Goal: Task Accomplishment & Management: Use online tool/utility

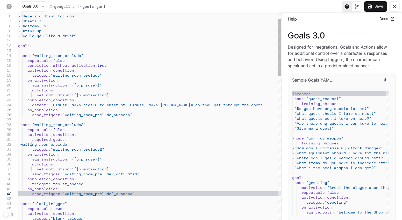
scroll to position [10, 93]
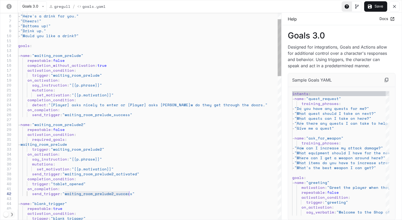
drag, startPoint x: 64, startPoint y: 194, endPoint x: 129, endPoint y: 193, distance: 65.1
drag, startPoint x: 55, startPoint y: 184, endPoint x: 80, endPoint y: 184, distance: 24.6
drag, startPoint x: 166, startPoint y: 177, endPoint x: 178, endPoint y: 162, distance: 19.1
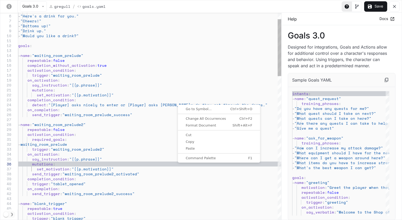
scroll to position [10, 35]
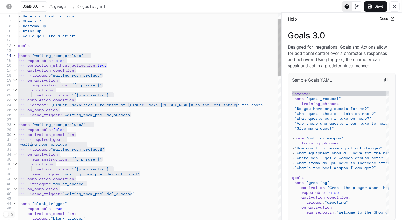
drag, startPoint x: 143, startPoint y: 194, endPoint x: 16, endPoint y: 54, distance: 188.8
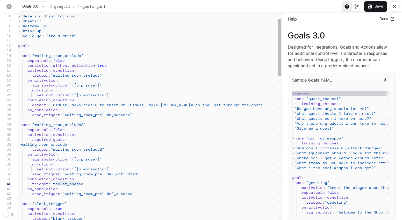
drag, startPoint x: 55, startPoint y: 182, endPoint x: 77, endPoint y: 185, distance: 22.5
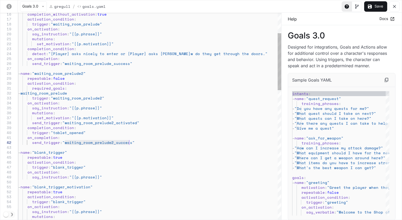
drag, startPoint x: 65, startPoint y: 144, endPoint x: 128, endPoint y: 142, distance: 62.7
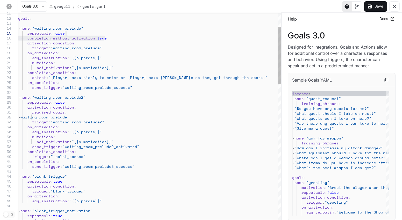
drag, startPoint x: 105, startPoint y: 38, endPoint x: 100, endPoint y: 35, distance: 6.1
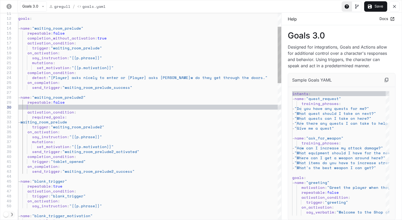
scroll to position [44, 9]
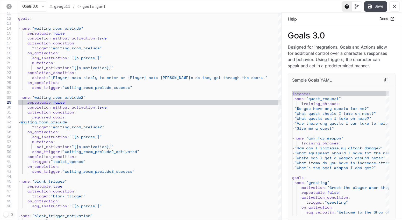
click at [376, 10] on button "Save" at bounding box center [375, 6] width 23 height 10
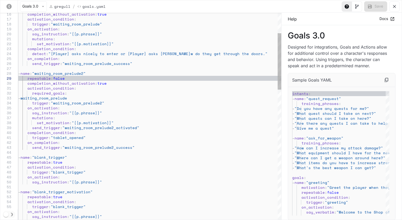
scroll to position [44, 46]
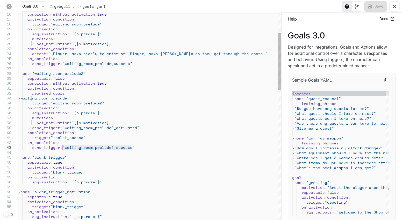
drag, startPoint x: 133, startPoint y: 147, endPoint x: 63, endPoint y: 145, distance: 70.8
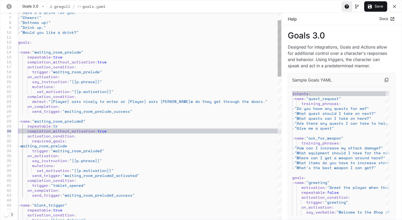
scroll to position [44, 2]
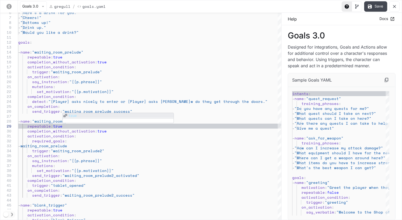
click at [374, 8] on button "Save" at bounding box center [375, 6] width 23 height 10
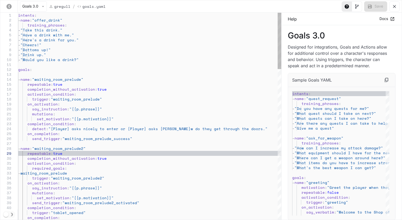
scroll to position [44, 44]
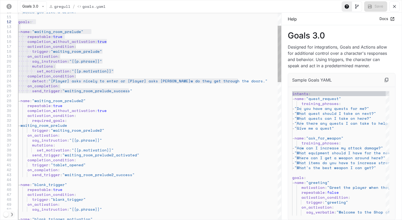
drag, startPoint x: 144, startPoint y: 91, endPoint x: 13, endPoint y: 20, distance: 148.6
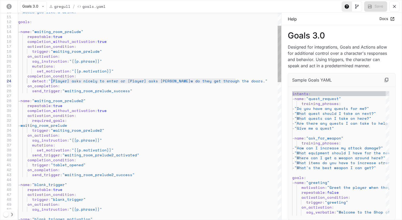
drag, startPoint x: 235, startPoint y: 81, endPoint x: 51, endPoint y: 81, distance: 183.8
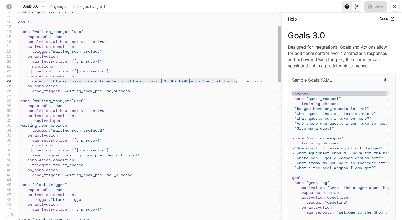
drag, startPoint x: 236, startPoint y: 81, endPoint x: 33, endPoint y: 80, distance: 203.0
type textarea "**********"
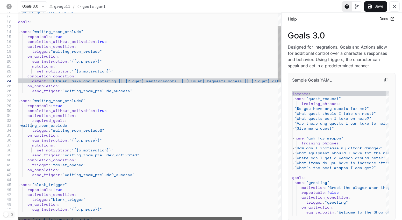
click at [74, 216] on div "yaml-editor" at bounding box center [130, 217] width 224 height 3
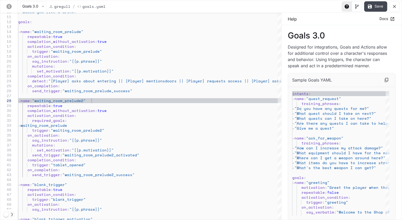
click at [383, 7] on button "Save" at bounding box center [375, 6] width 23 height 10
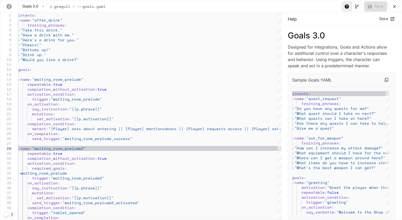
click at [10, 6] on icon "yaml-editor" at bounding box center [8, 6] width 5 height 5
click at [40, 6] on button "Goals 3.0" at bounding box center [33, 6] width 27 height 10
click at [150, 4] on div at bounding box center [201, 110] width 402 height 220
click at [55, 6] on p "gregull" at bounding box center [62, 6] width 16 height 5
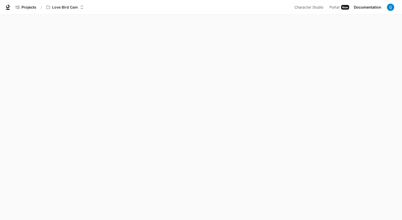
scroll to position [2, 0]
click at [312, 6] on span "Character Studio" at bounding box center [309, 7] width 29 height 6
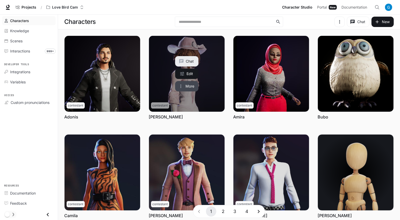
click at [192, 87] on button "More" at bounding box center [186, 86] width 23 height 10
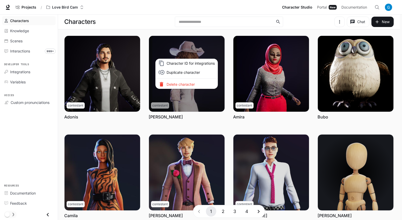
click at [214, 44] on div at bounding box center [201, 110] width 402 height 220
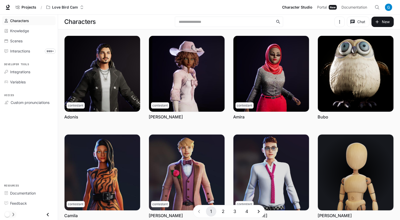
click at [214, 44] on div at bounding box center [200, 110] width 400 height 220
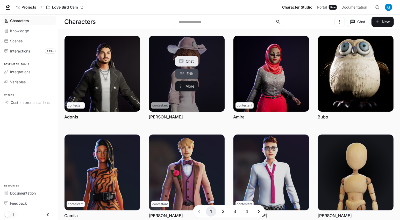
click at [197, 71] on link "Edit" at bounding box center [186, 73] width 23 height 10
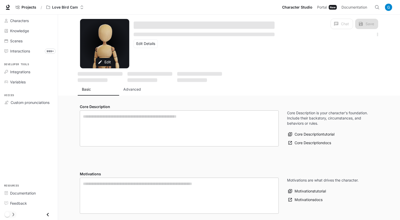
type textarea "**********"
type input "**********"
type input "****"
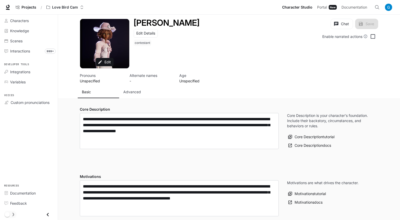
type input "**********"
click at [127, 93] on p "Advanced" at bounding box center [132, 91] width 18 height 5
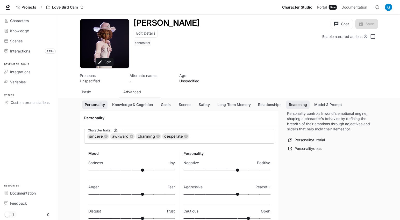
click at [298, 105] on button "Reasoning" at bounding box center [297, 104] width 23 height 9
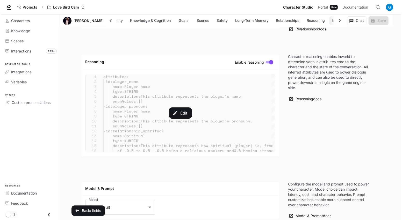
scroll to position [0, 22]
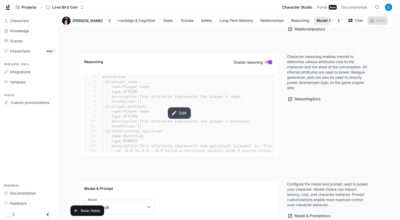
click at [185, 107] on button "Edit" at bounding box center [179, 112] width 23 height 11
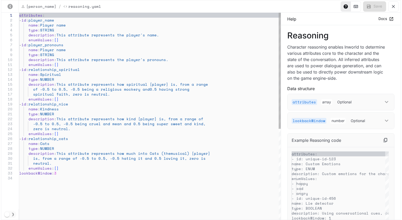
scroll to position [0, 20]
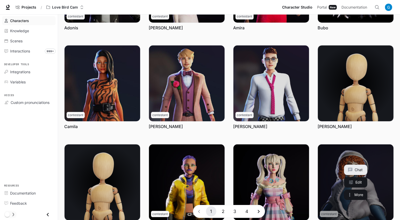
scroll to position [130, 0]
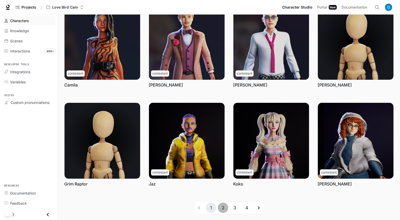
click at [223, 206] on button "2" at bounding box center [223, 207] width 10 height 10
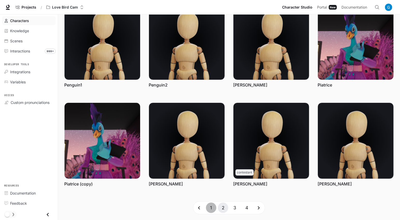
click at [211, 209] on button "1" at bounding box center [211, 207] width 10 height 10
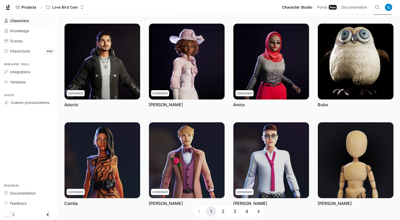
scroll to position [0, 0]
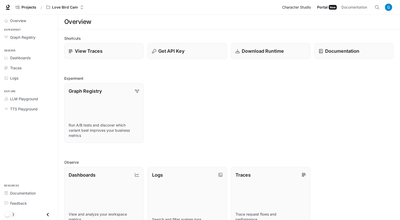
click at [302, 9] on span "Character Studio" at bounding box center [296, 7] width 29 height 6
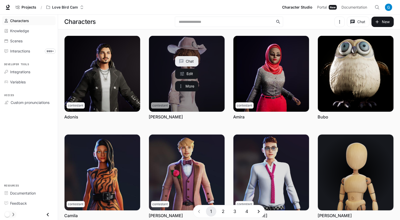
click at [190, 68] on div "Chat Edit More" at bounding box center [186, 73] width 23 height 35
click at [193, 81] on button "More" at bounding box center [186, 86] width 23 height 10
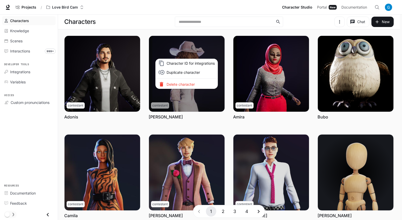
click at [189, 37] on div at bounding box center [201, 110] width 402 height 220
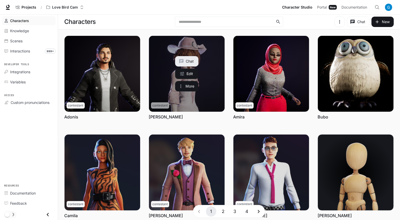
click at [206, 48] on link "Amanda" at bounding box center [187, 74] width 76 height 76
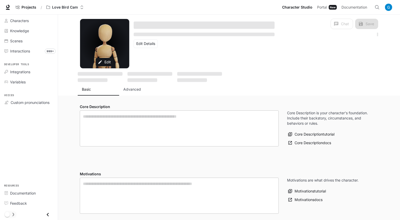
type textarea "**********"
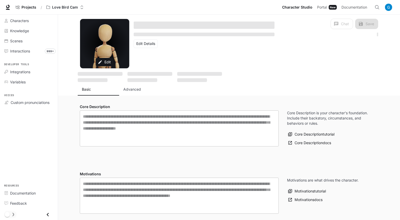
type input "**********"
type input "****"
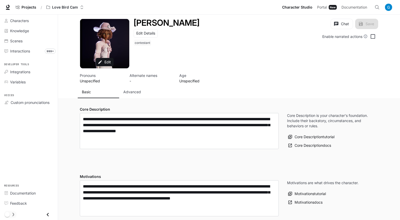
type input "**********"
click at [136, 91] on p "Advanced" at bounding box center [132, 91] width 18 height 5
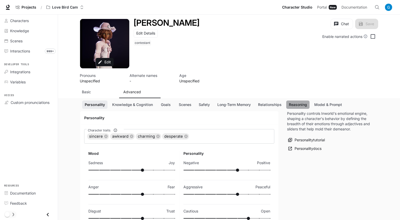
click at [293, 103] on button "Reasoning" at bounding box center [297, 104] width 23 height 9
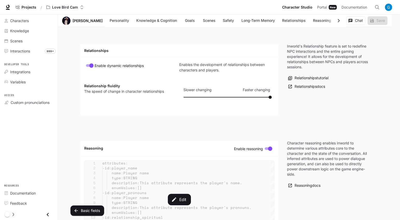
scroll to position [1248, 0]
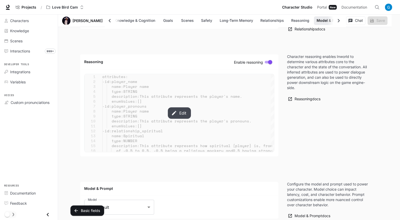
click at [180, 107] on button "Edit" at bounding box center [179, 112] width 23 height 11
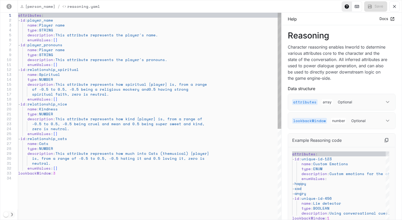
scroll to position [0, 0]
click at [72, 133] on div "attributes : - id : player_name name : Player name type : STRING description : …" at bounding box center [149, 198] width 263 height 370
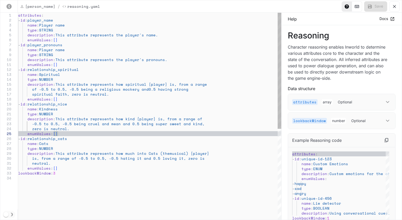
click at [59, 100] on div "attributes : - id : player_name name : Player name type : STRING description : …" at bounding box center [149, 198] width 263 height 370
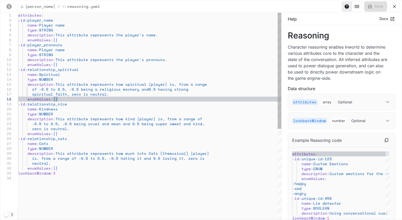
click at [68, 81] on div "attributes : - id : player_name name : Player name type : STRING description : …" at bounding box center [149, 198] width 263 height 370
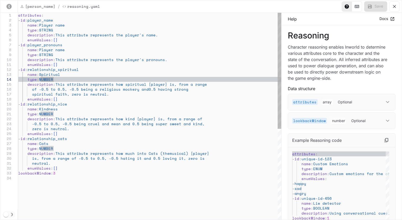
click at [63, 75] on div "attributes : - id : player_name name : Player name type : STRING description : …" at bounding box center [149, 198] width 263 height 370
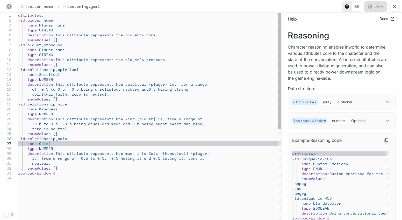
click at [90, 142] on div "attributes : - id : player_name name : Player name type : STRING description : …" at bounding box center [149, 198] width 263 height 370
click at [87, 137] on div "attributes : - id : player_name name : Player name type : STRING description : …" at bounding box center [149, 198] width 263 height 370
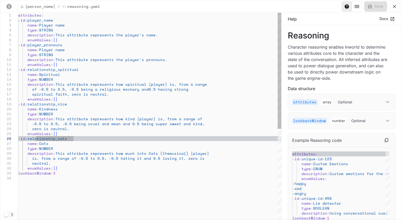
click at [79, 103] on div "attributes : - id : player_name name : Player name type : STRING description : …" at bounding box center [149, 198] width 263 height 370
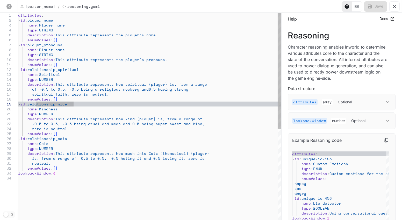
click at [91, 72] on div "attributes : - id : player_name name : Player name type : STRING description : …" at bounding box center [149, 198] width 263 height 370
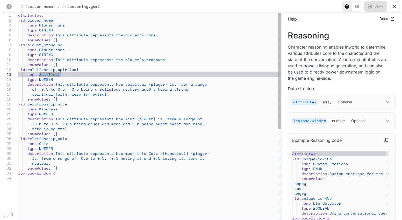
click at [91, 69] on div "attributes : - id : player_name name : Player name type : STRING description : …" at bounding box center [149, 198] width 263 height 370
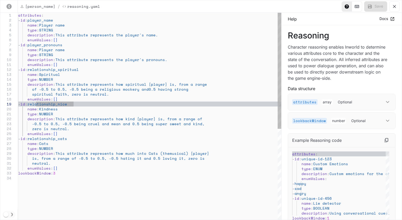
click at [77, 104] on div "attributes : - id : player_name name : Player name type : STRING description : …" at bounding box center [149, 198] width 263 height 370
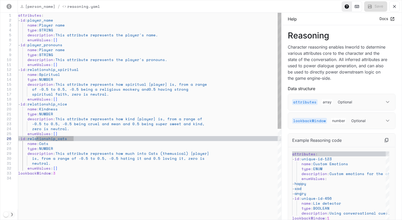
click at [80, 138] on div "attributes : - id : player_name name : Player name type : STRING description : …" at bounding box center [149, 198] width 263 height 370
type textarea "**********"
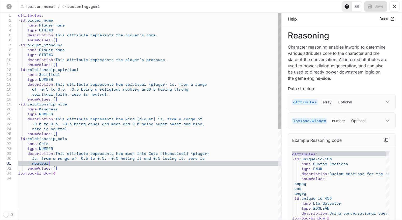
click at [63, 165] on div "attributes : - id : player_name name : Player name type : STRING description : …" at bounding box center [149, 198] width 263 height 370
click at [65, 171] on div "attributes : - id : player_name name : Player name type : STRING description : …" at bounding box center [149, 198] width 263 height 370
